Goal: Understand site structure: Understand site structure

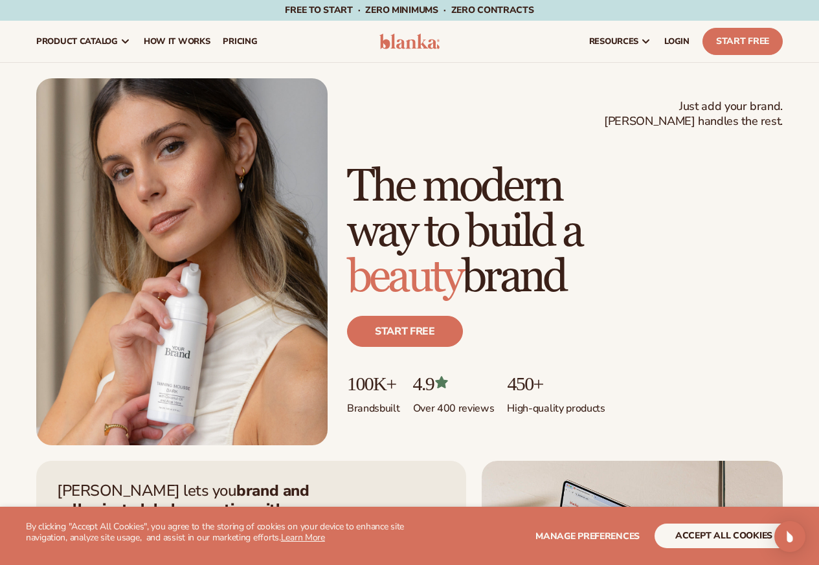
click at [645, 135] on div "Just add your brand. Blanka handles the rest. beauty,skin care,wellness,makeup …" at bounding box center [409, 261] width 746 height 367
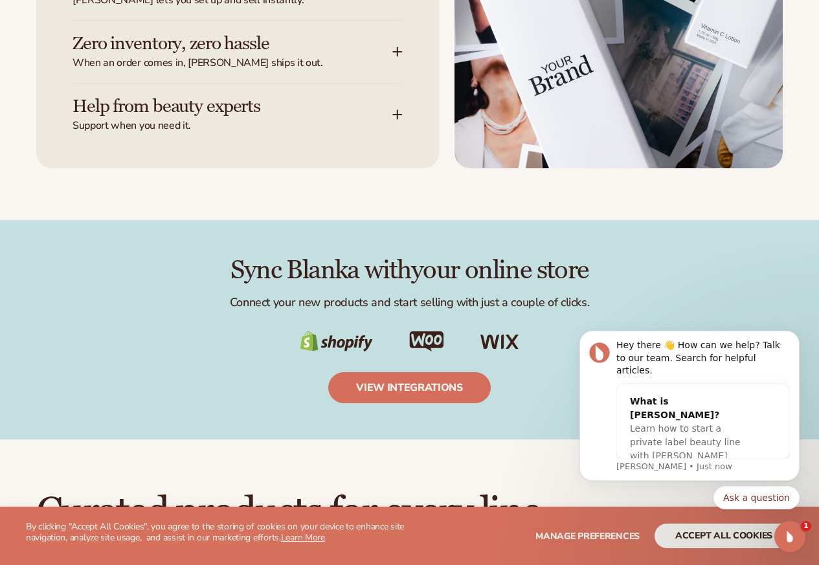
scroll to position [1864, 0]
